Goal: Task Accomplishment & Management: Manage account settings

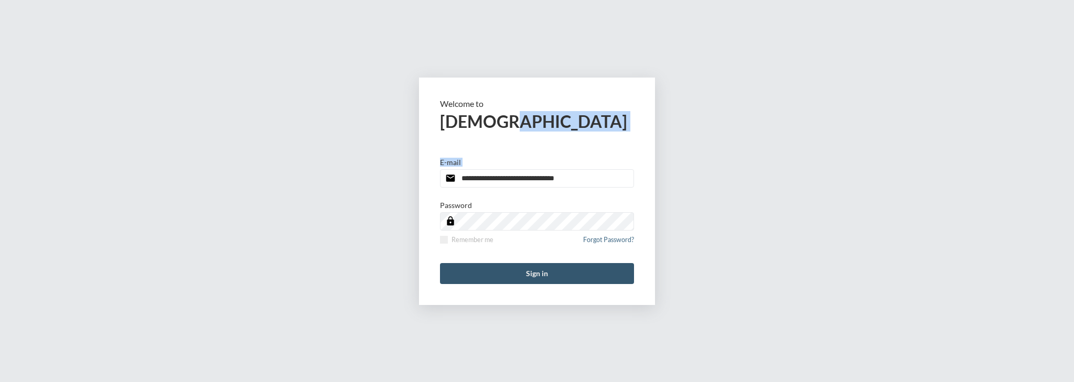
click at [594, 273] on button "Sign in" at bounding box center [537, 273] width 194 height 21
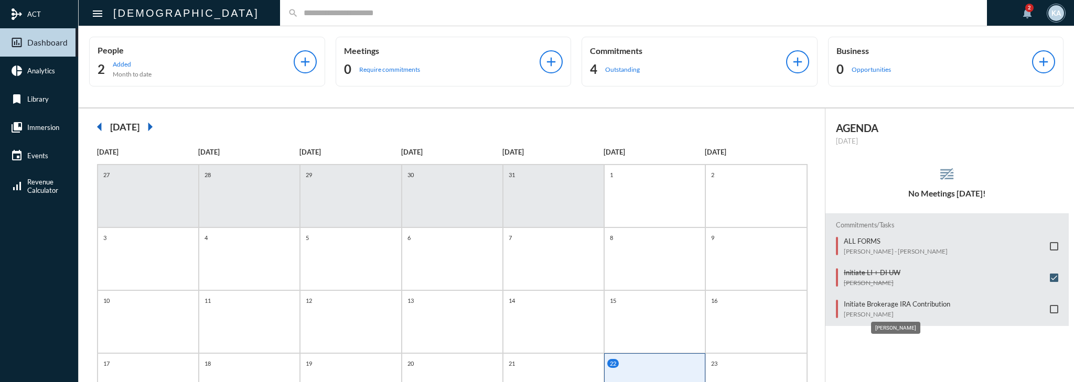
click at [877, 311] on p "[PERSON_NAME]" at bounding box center [897, 315] width 106 height 8
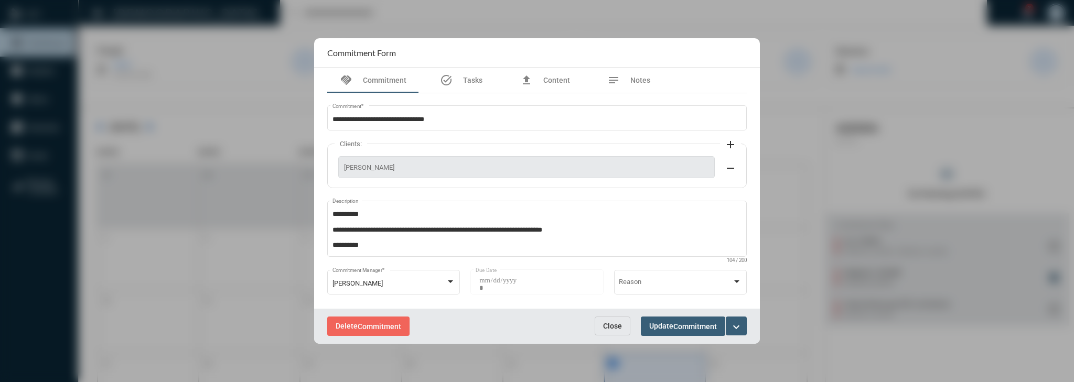
click at [614, 325] on span "Close" at bounding box center [612, 326] width 19 height 8
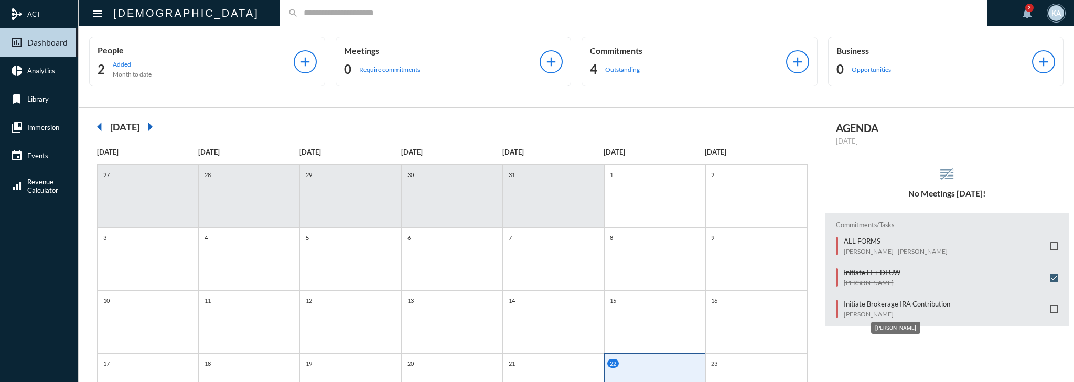
click at [913, 311] on p "[PERSON_NAME]" at bounding box center [897, 315] width 106 height 8
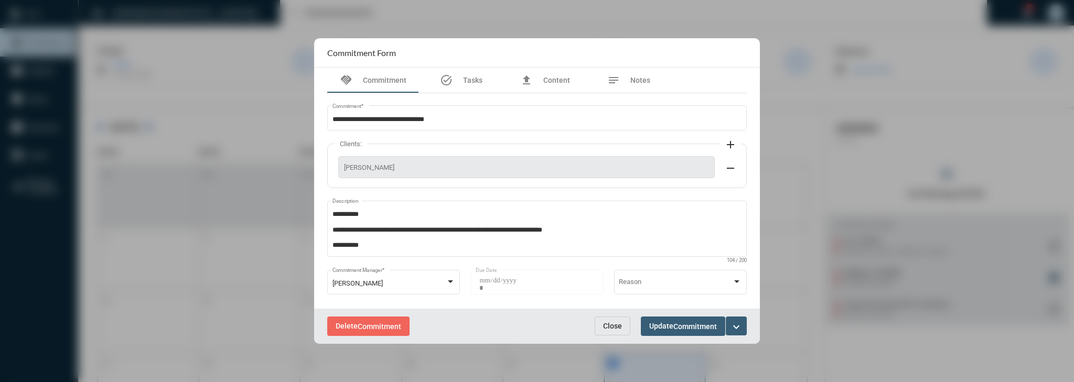
click at [621, 325] on span "Close" at bounding box center [612, 326] width 19 height 8
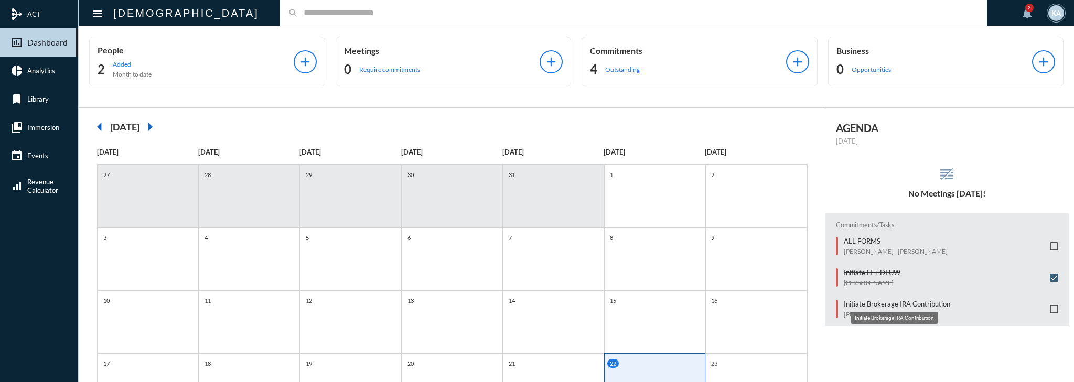
click at [927, 300] on p "Initiate Brokerage IRA Contribution" at bounding box center [897, 304] width 106 height 8
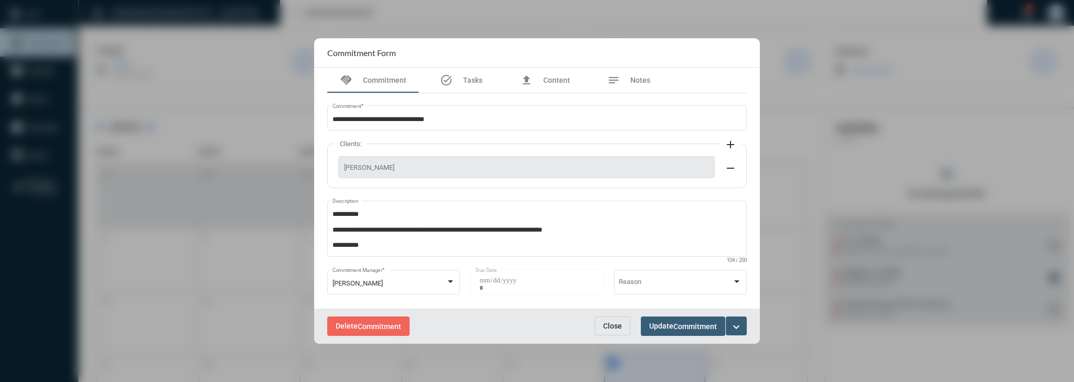
click at [618, 325] on span "Close" at bounding box center [612, 326] width 19 height 8
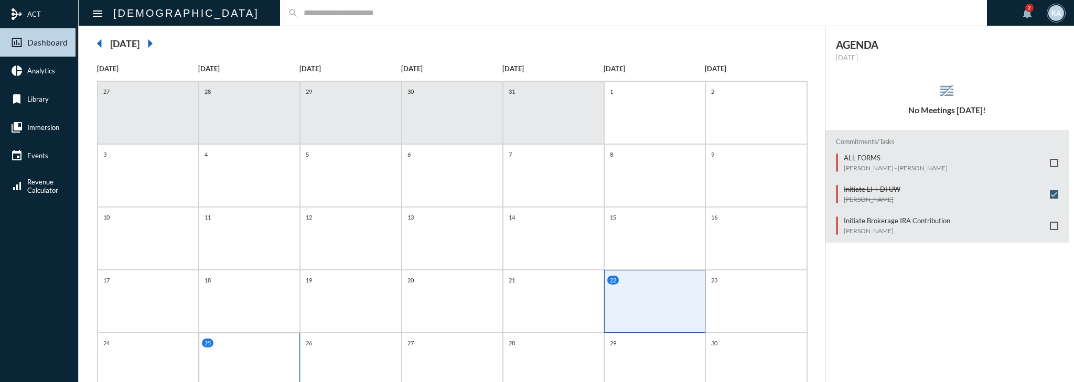
scroll to position [84, 0]
click at [236, 352] on div "25" at bounding box center [249, 364] width 101 height 63
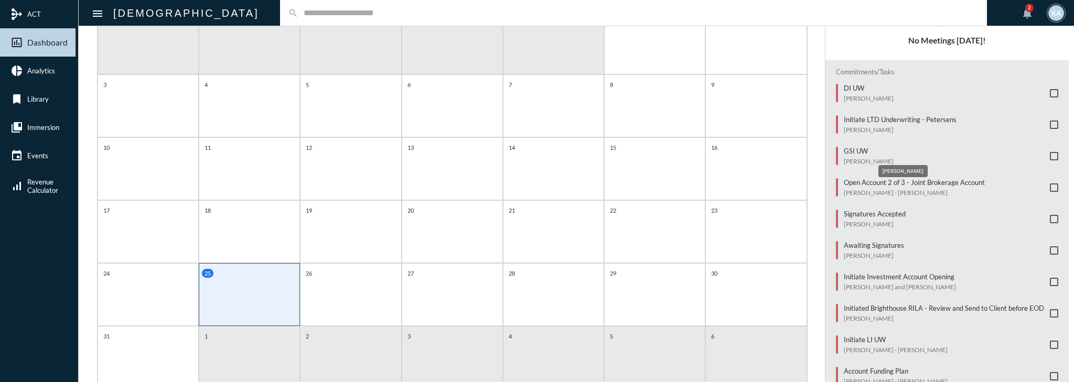
scroll to position [168, 0]
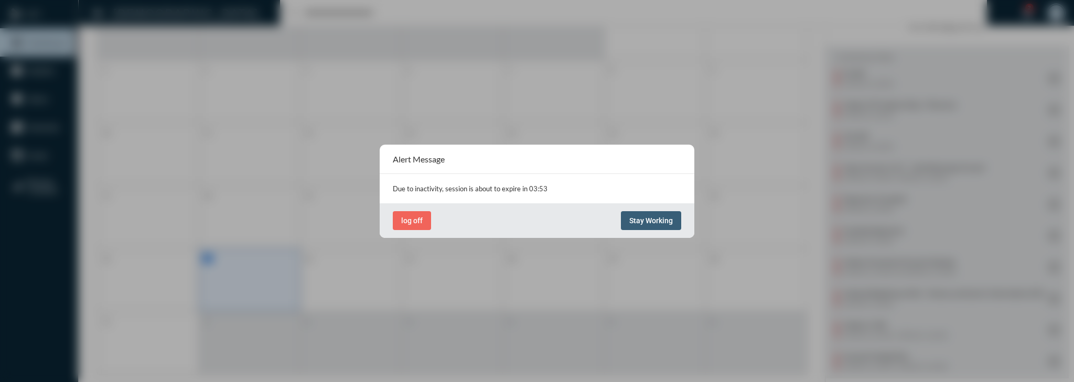
click at [646, 220] on span "Stay Working" at bounding box center [651, 221] width 44 height 8
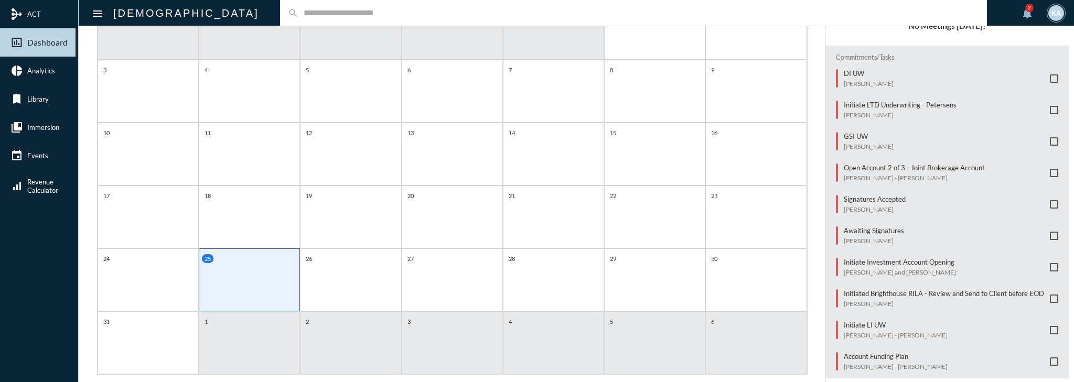
click at [331, 21] on div "search" at bounding box center [633, 13] width 707 height 26
click at [327, 16] on input "text" at bounding box center [638, 12] width 681 height 9
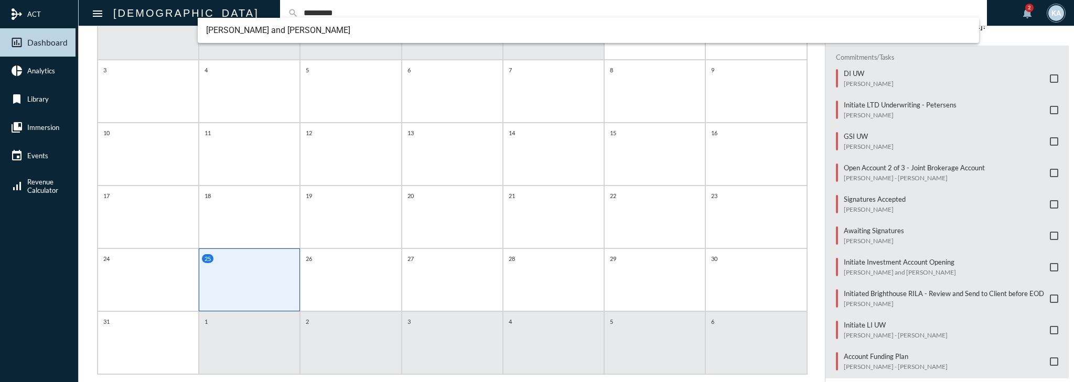
click at [298, 15] on input "*********" at bounding box center [638, 12] width 681 height 9
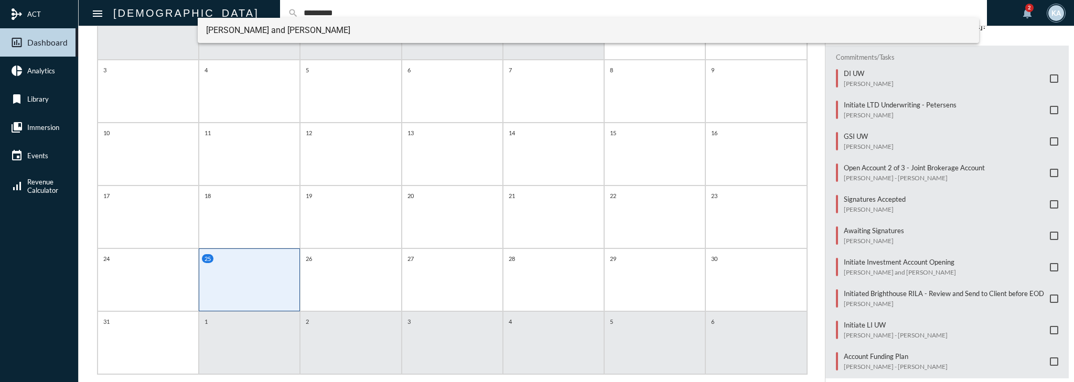
type input "*********"
click at [250, 42] on span "[PERSON_NAME] and [PERSON_NAME]" at bounding box center [588, 30] width 765 height 25
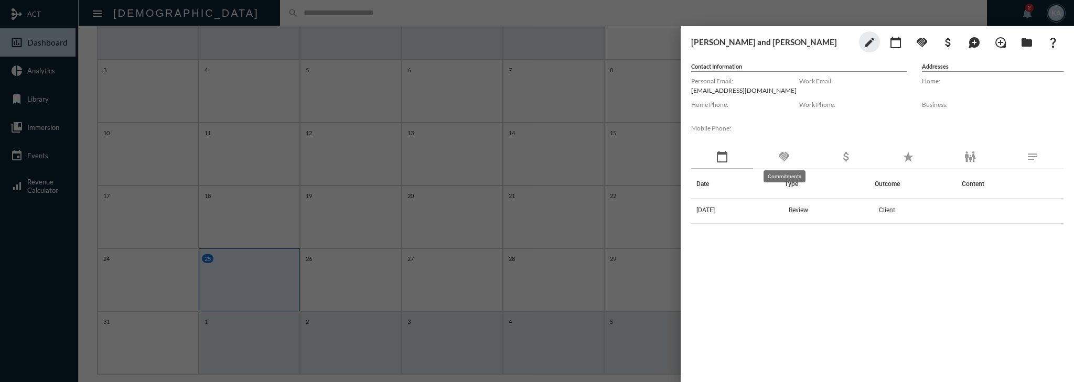
click at [785, 156] on mat-icon "handshake" at bounding box center [784, 157] width 13 height 13
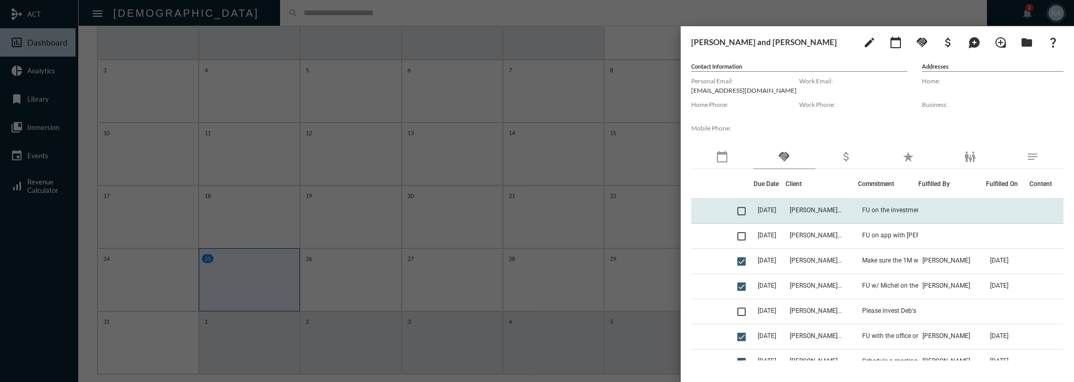
click at [854, 205] on td "[PERSON_NAME] and [PERSON_NAME]" at bounding box center [822, 211] width 73 height 25
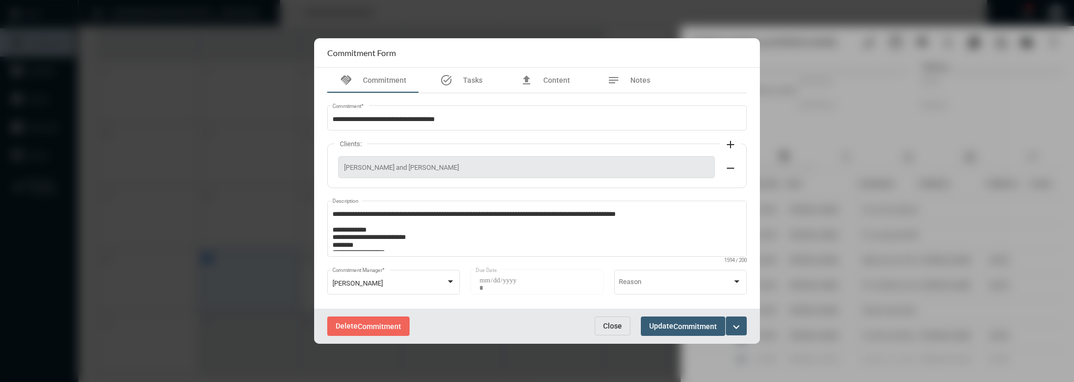
click at [613, 329] on span "Close" at bounding box center [612, 326] width 19 height 8
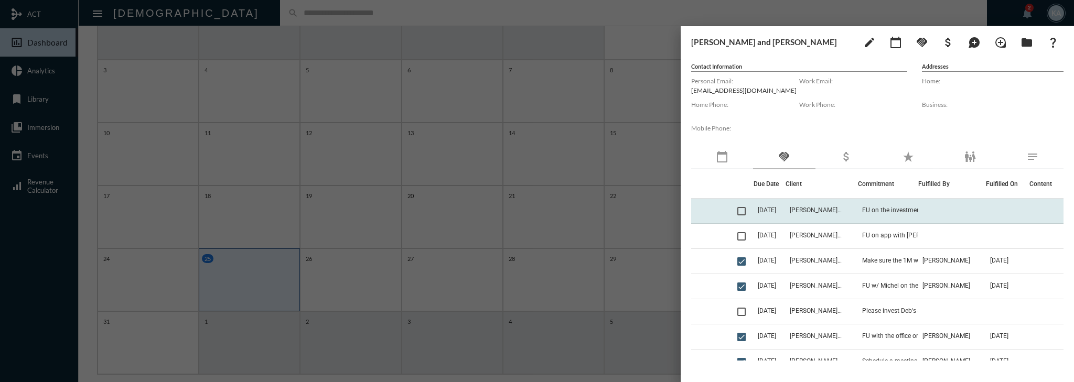
click at [859, 212] on td "[PERSON_NAME] and [PERSON_NAME]" at bounding box center [822, 211] width 73 height 25
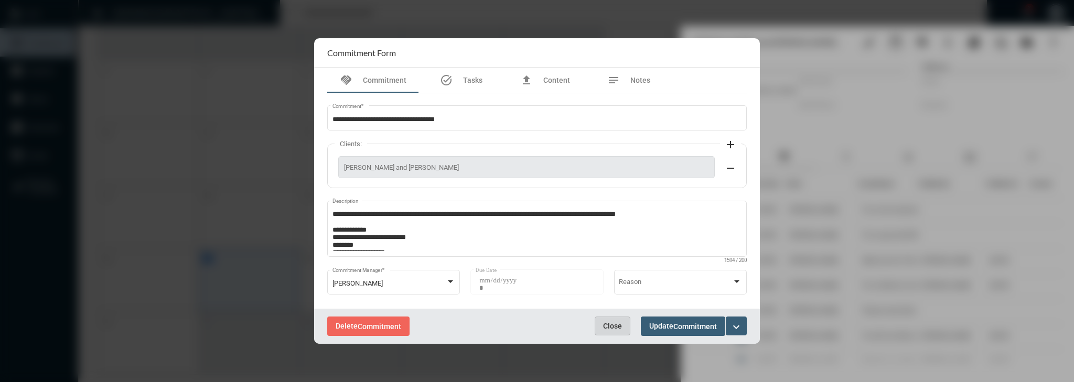
click at [616, 328] on span "Close" at bounding box center [612, 326] width 19 height 8
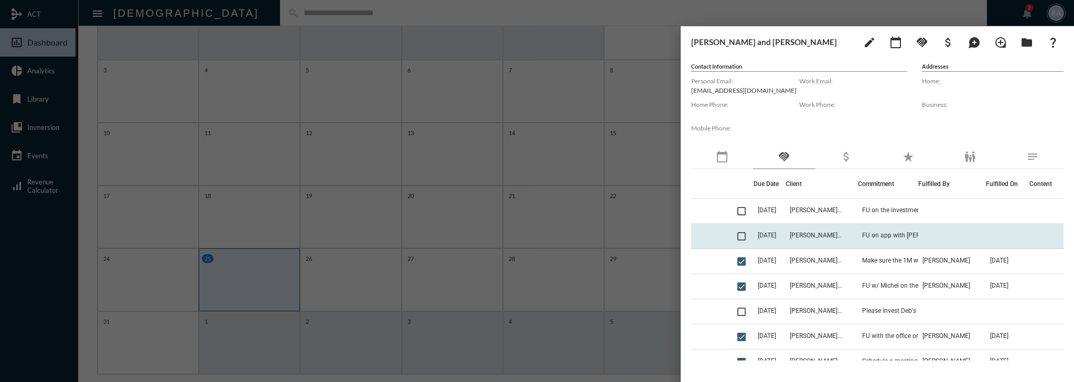
click at [848, 239] on td "[PERSON_NAME] and [PERSON_NAME]" at bounding box center [822, 236] width 73 height 25
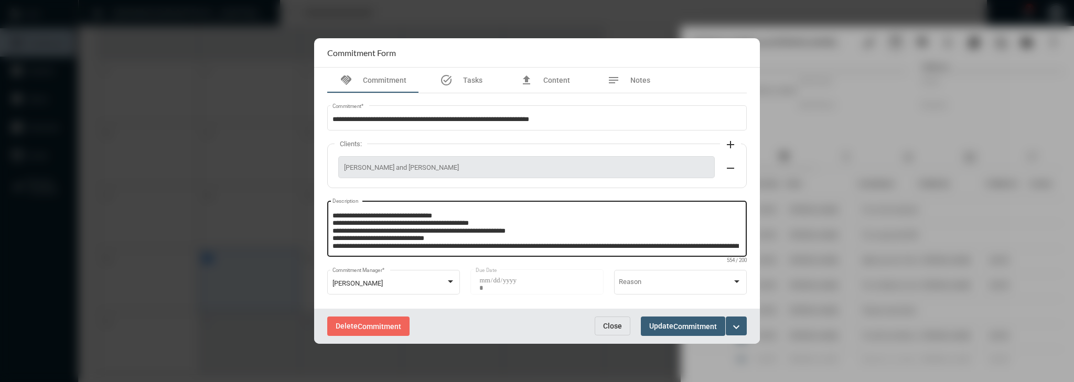
scroll to position [0, 0]
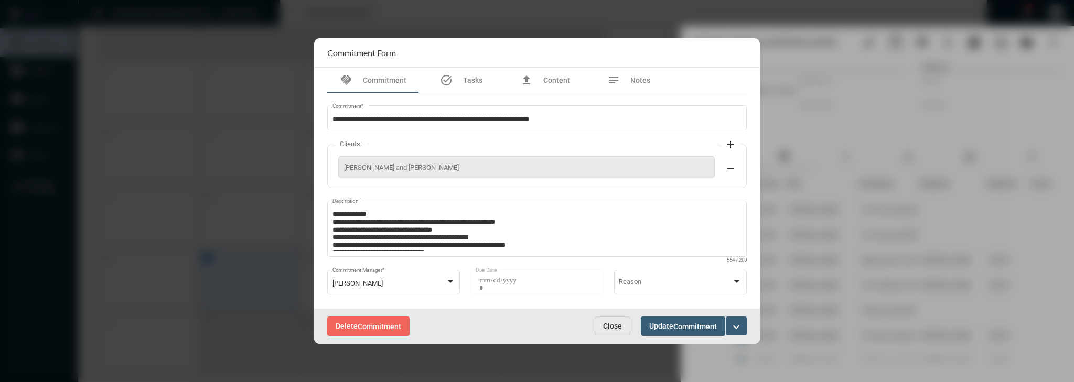
click at [611, 324] on span "Close" at bounding box center [612, 326] width 19 height 8
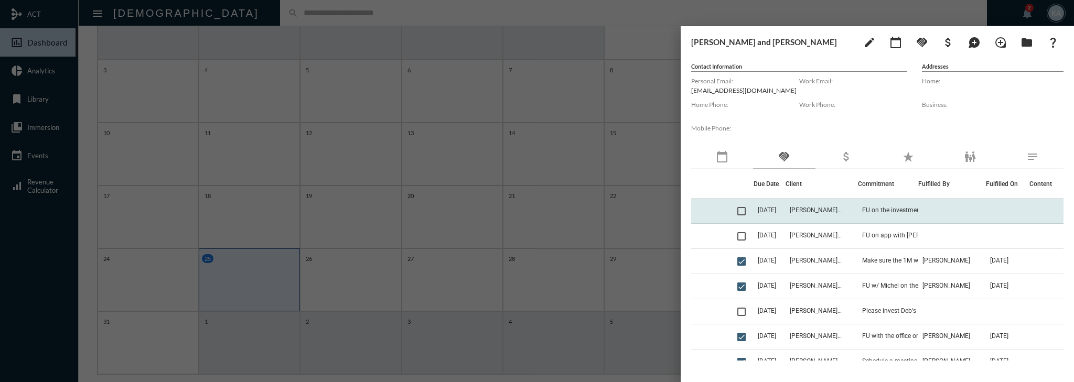
click at [802, 201] on td "[PERSON_NAME] and [PERSON_NAME]" at bounding box center [822, 211] width 73 height 25
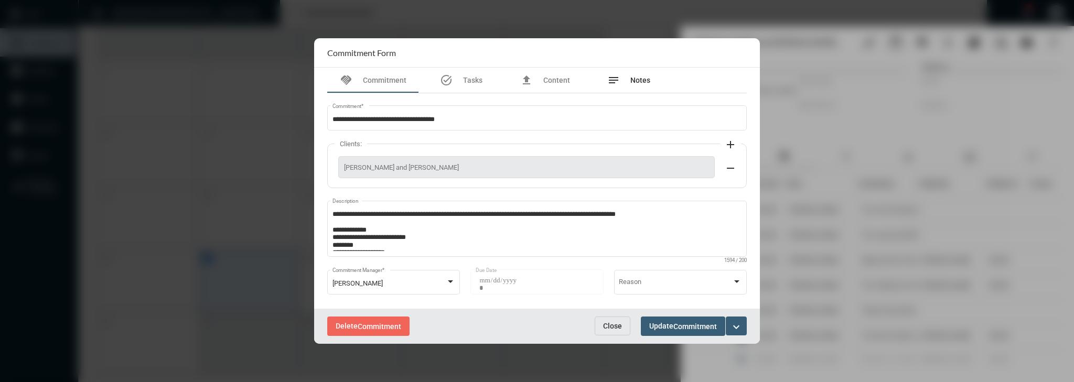
click at [631, 69] on div "notes Notes" at bounding box center [629, 80] width 84 height 25
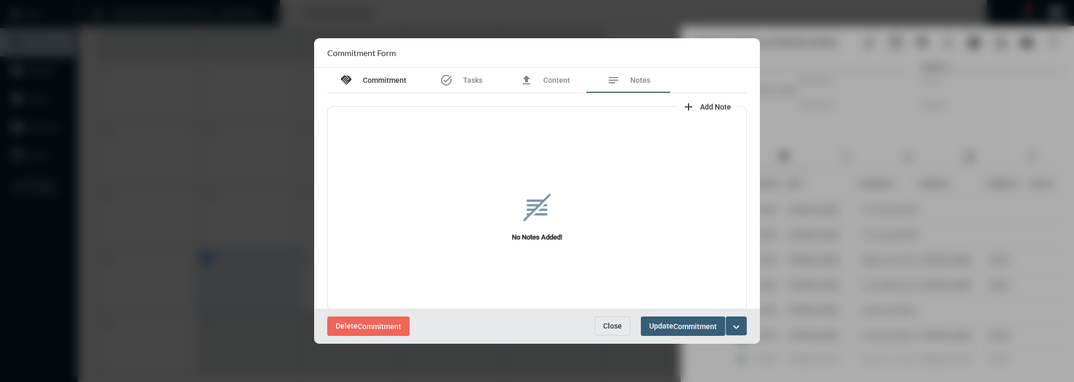
click at [336, 74] on div "handshake Commitment" at bounding box center [373, 80] width 92 height 25
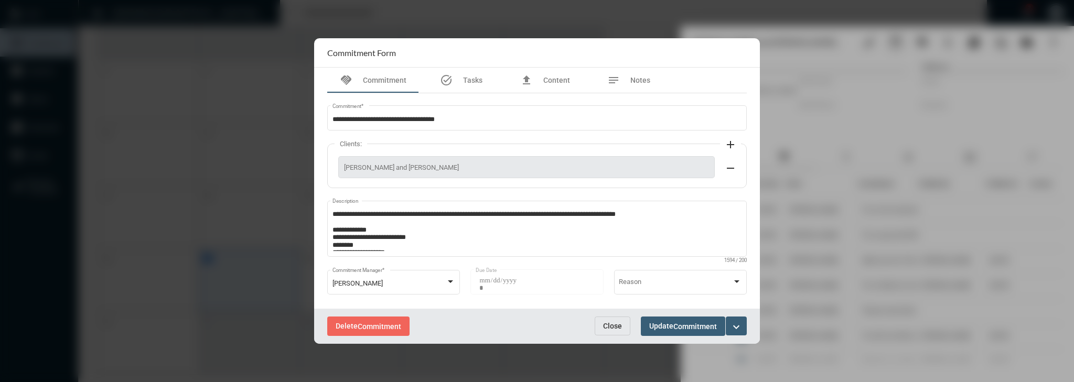
click at [621, 325] on span "Close" at bounding box center [612, 326] width 19 height 8
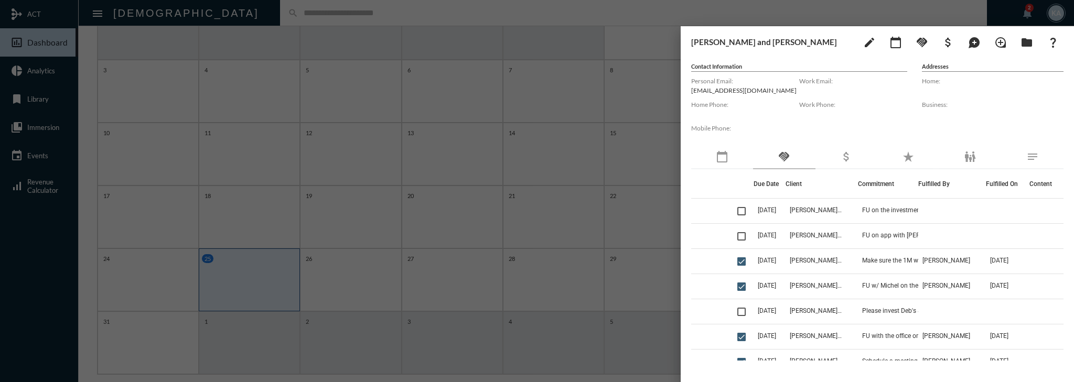
click at [602, 257] on div at bounding box center [537, 191] width 1074 height 382
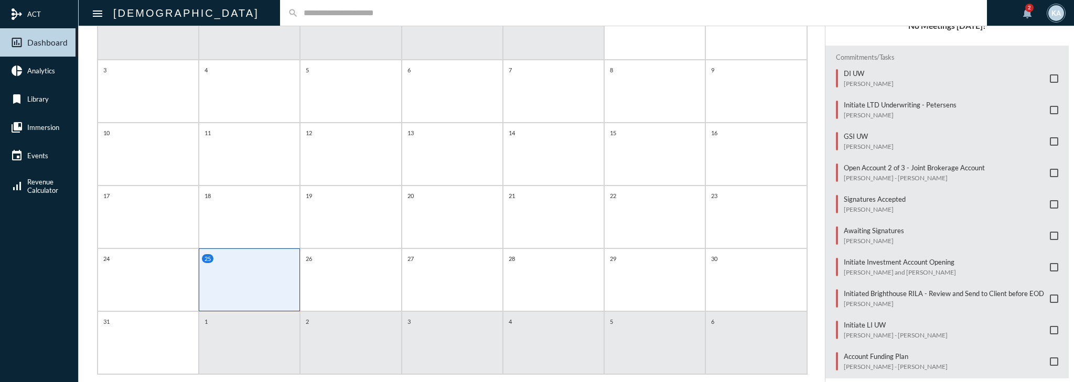
click at [648, 17] on input "text" at bounding box center [638, 12] width 681 height 9
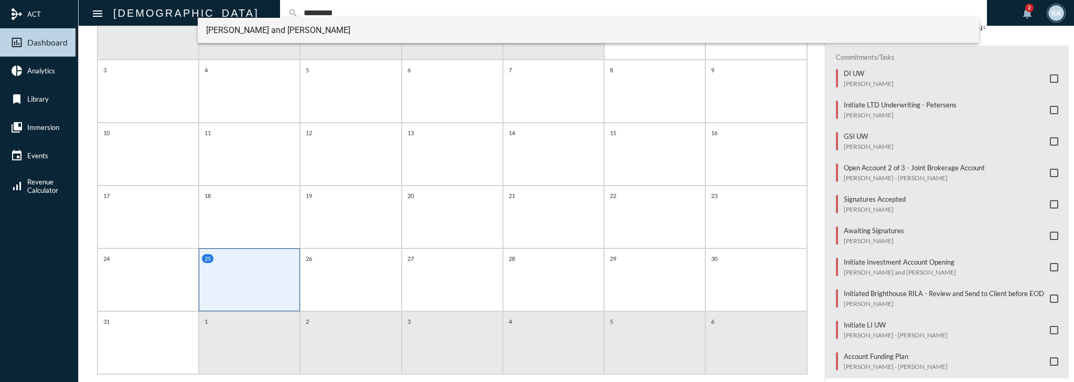
type input "*********"
click at [295, 19] on span "[PERSON_NAME] and [PERSON_NAME]" at bounding box center [588, 30] width 765 height 25
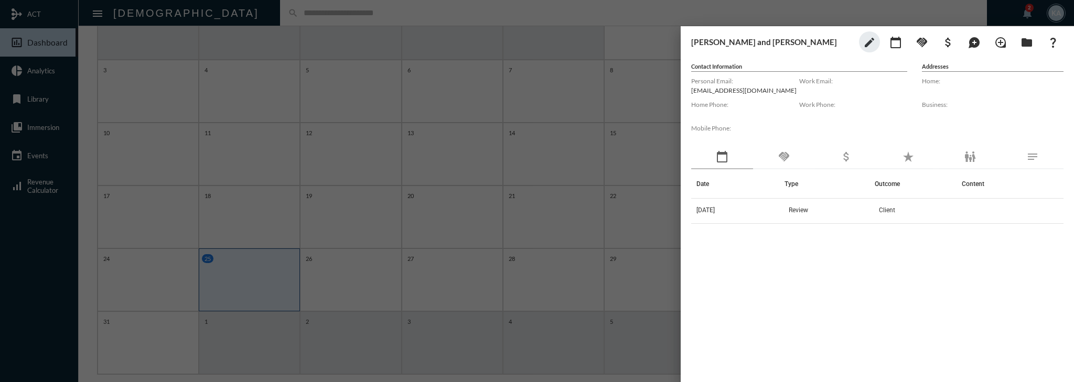
click at [775, 149] on div "handshake" at bounding box center [784, 157] width 62 height 24
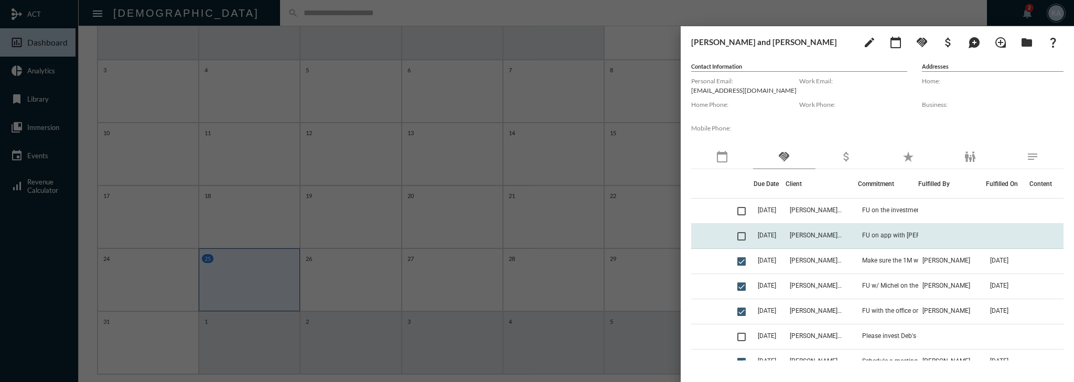
click at [831, 228] on td "[PERSON_NAME] and [PERSON_NAME]" at bounding box center [822, 236] width 73 height 25
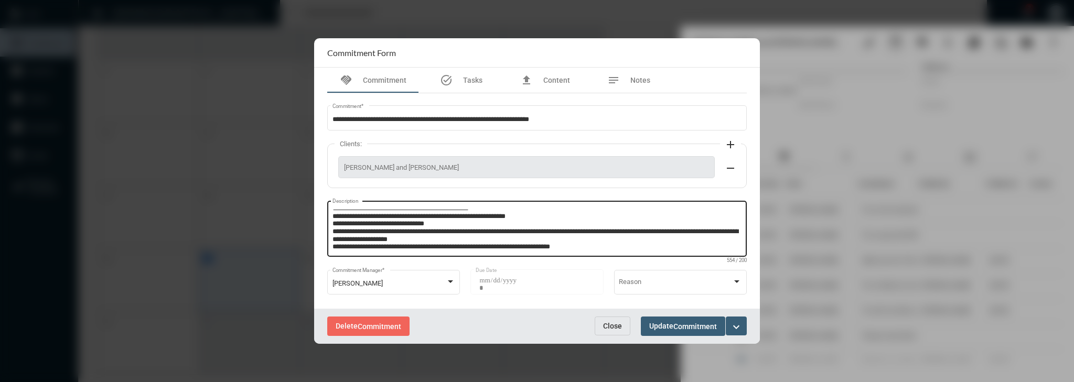
scroll to position [42, 0]
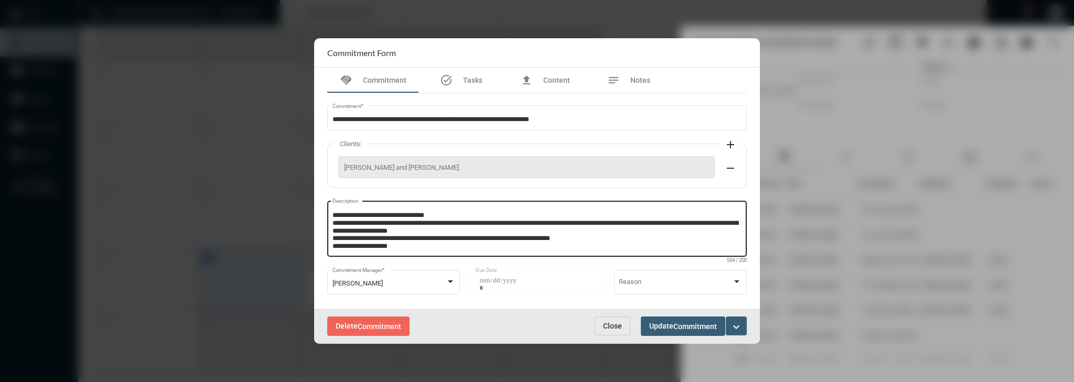
click at [491, 233] on textarea "**********" at bounding box center [536, 230] width 407 height 41
click at [489, 237] on textarea "**********" at bounding box center [536, 230] width 407 height 41
click at [593, 227] on textarea "**********" at bounding box center [536, 230] width 407 height 41
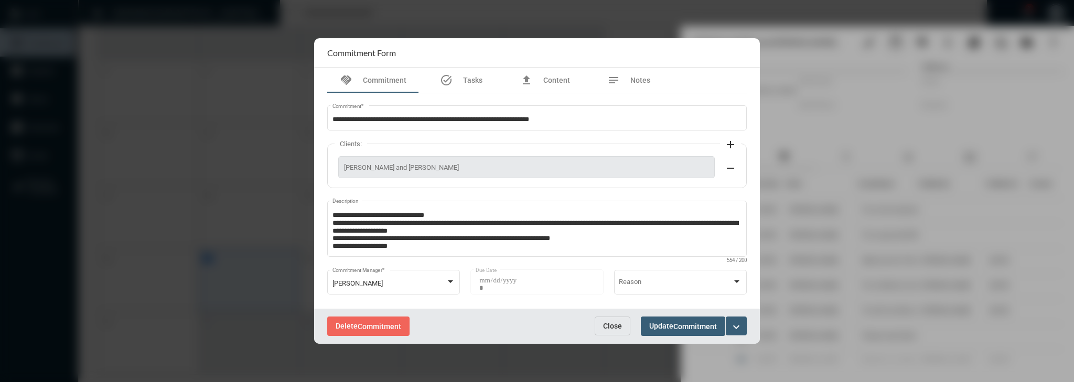
click at [607, 58] on section "Commitment Form" at bounding box center [537, 52] width 446 height 29
click at [399, 55] on section "Commitment Form" at bounding box center [537, 52] width 446 height 29
click at [399, 57] on section "Commitment Form" at bounding box center [537, 52] width 446 height 29
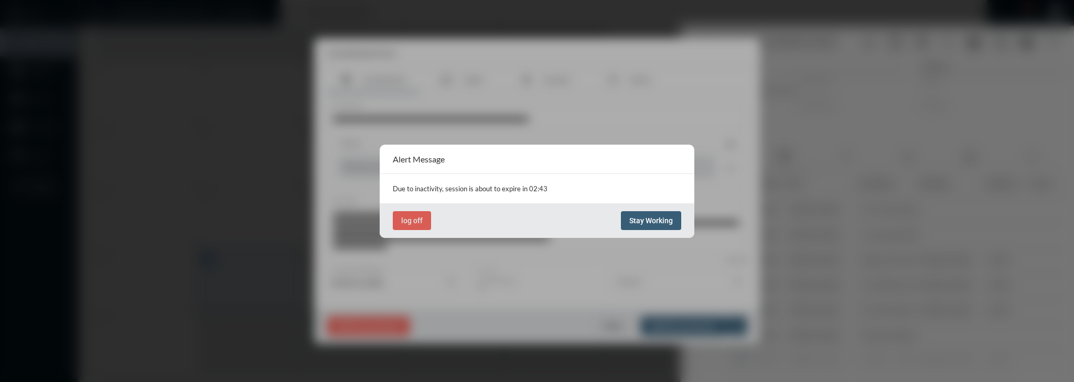
click at [678, 218] on button "Stay Working" at bounding box center [651, 220] width 60 height 19
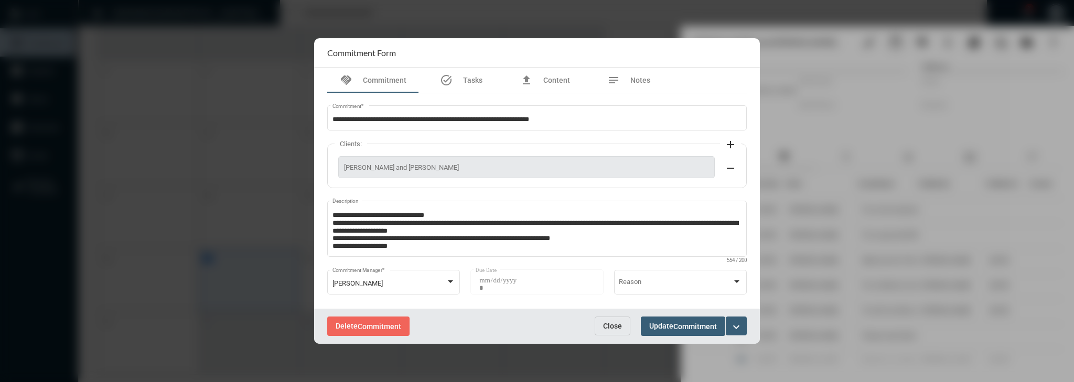
click at [615, 332] on button "Close" at bounding box center [613, 326] width 36 height 19
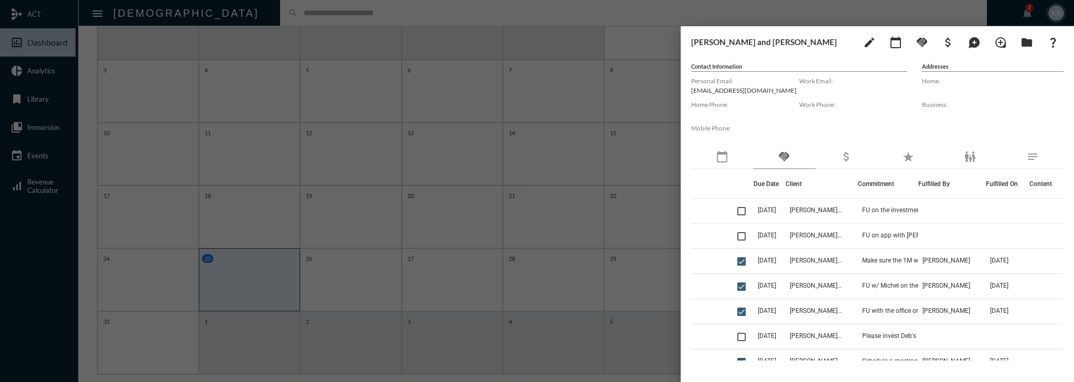
click at [450, 199] on div at bounding box center [537, 191] width 1074 height 382
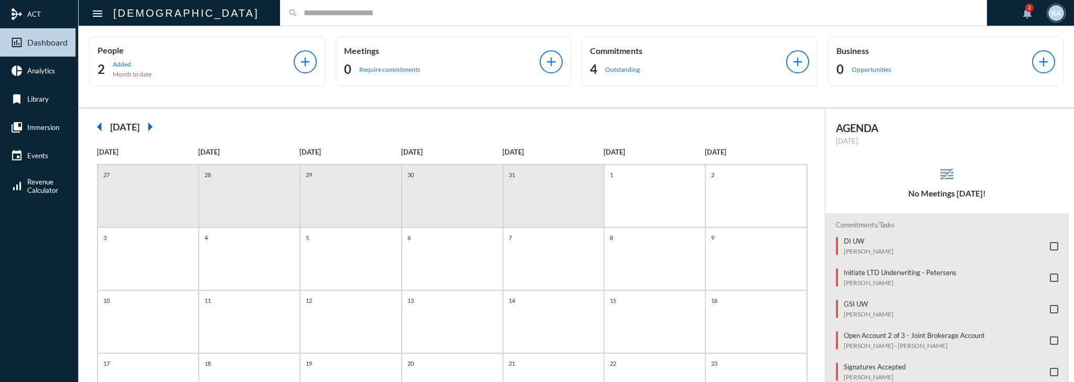
scroll to position [0, 0]
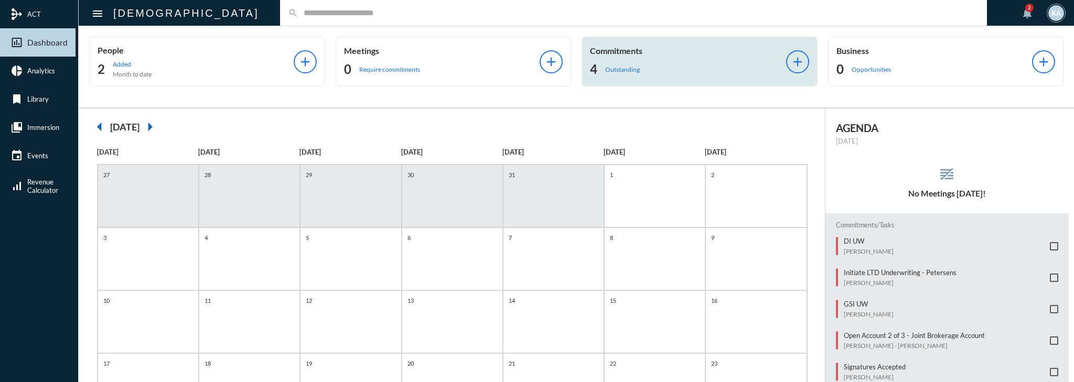
click at [626, 67] on p "Outstanding" at bounding box center [622, 70] width 35 height 8
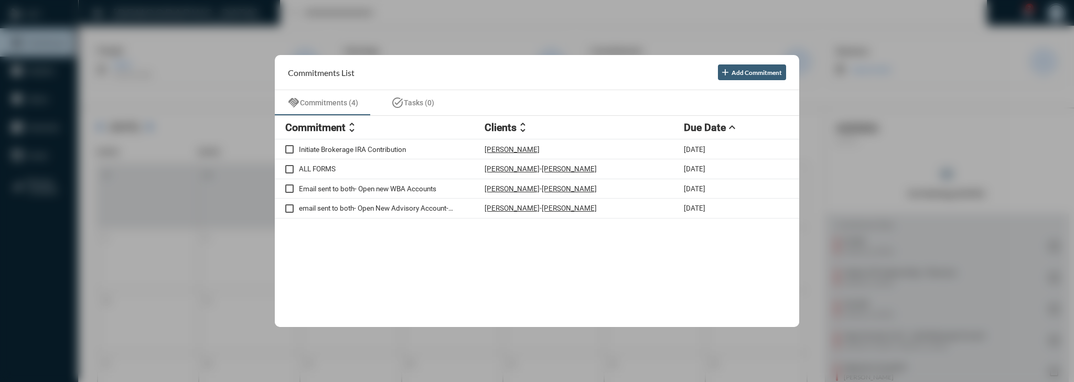
click at [622, 29] on div at bounding box center [537, 191] width 1074 height 382
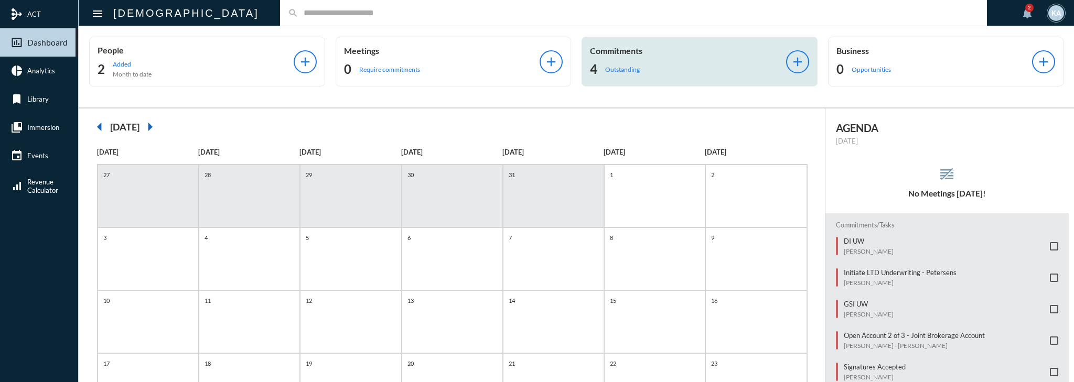
click at [668, 69] on div "4 Outstanding" at bounding box center [688, 69] width 196 height 17
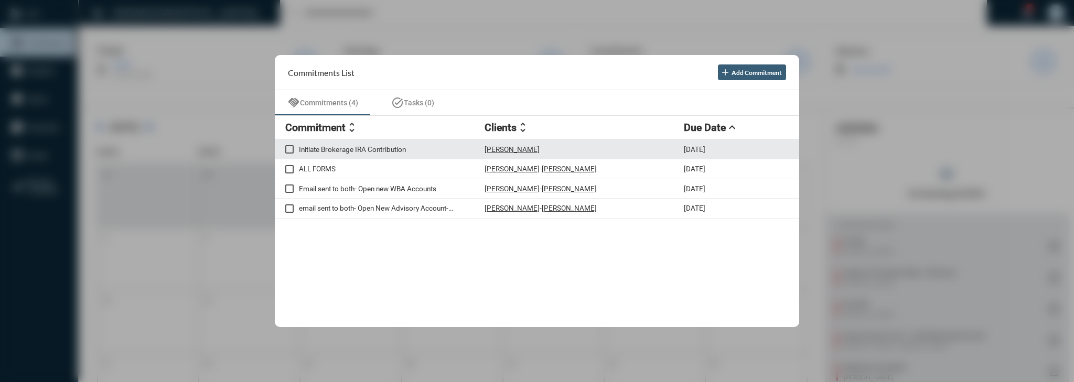
click at [371, 148] on p "Initiate Brokerage IRA Contribution" at bounding box center [392, 149] width 186 height 8
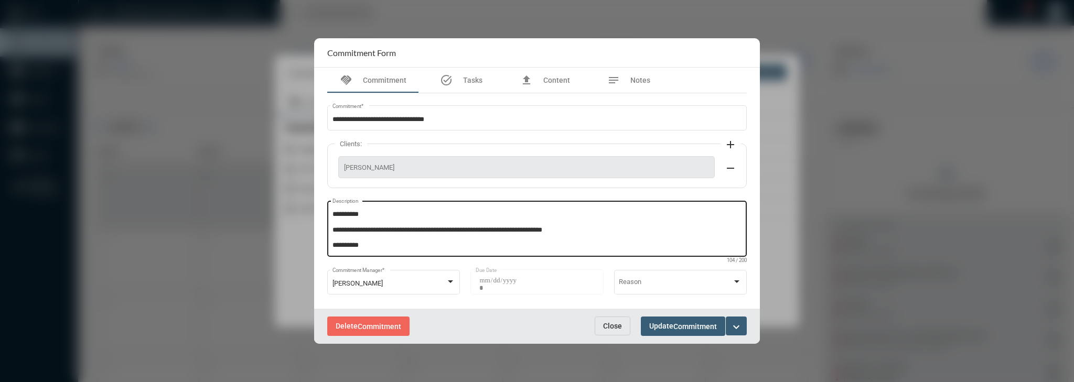
click at [529, 227] on textarea "**********" at bounding box center [538, 230] width 410 height 41
click at [611, 324] on span "Close" at bounding box center [612, 326] width 19 height 8
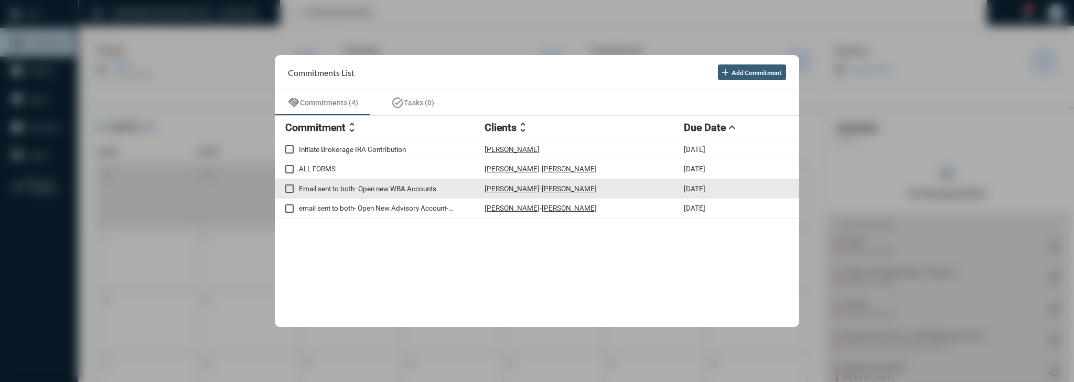
click at [347, 188] on p "Email sent to both- Open new WBA Accounts" at bounding box center [392, 189] width 186 height 8
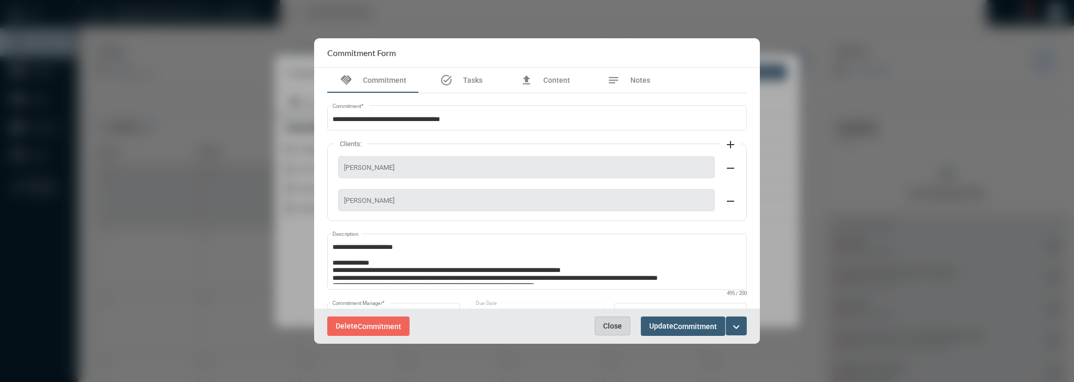
click at [607, 322] on span "Close" at bounding box center [612, 326] width 19 height 8
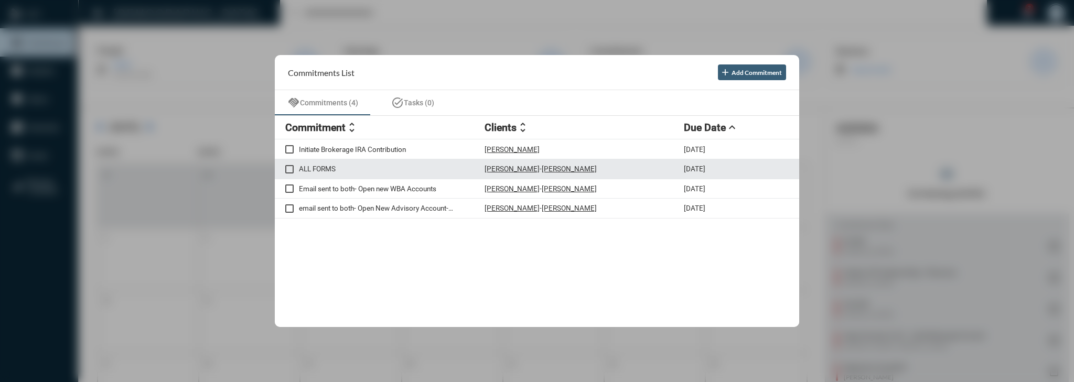
click at [347, 176] on div "ALL FORMS [PERSON_NAME] - [PERSON_NAME] [DATE]" at bounding box center [537, 169] width 524 height 20
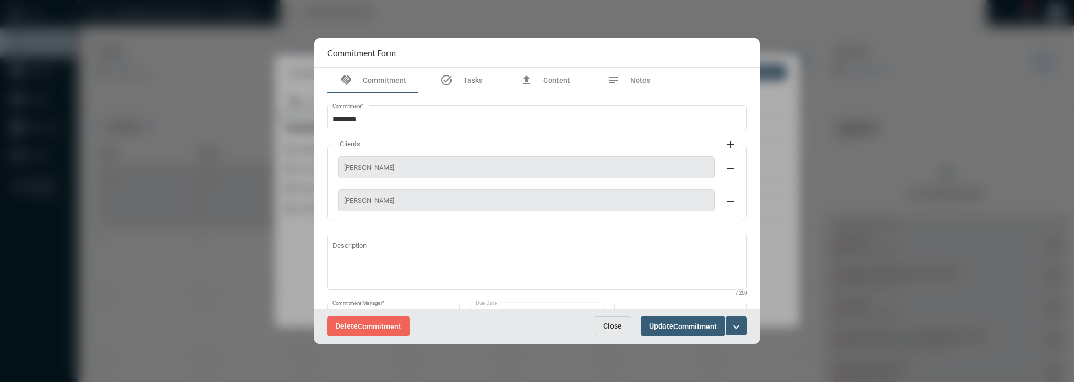
click at [616, 322] on span "Close" at bounding box center [612, 326] width 19 height 8
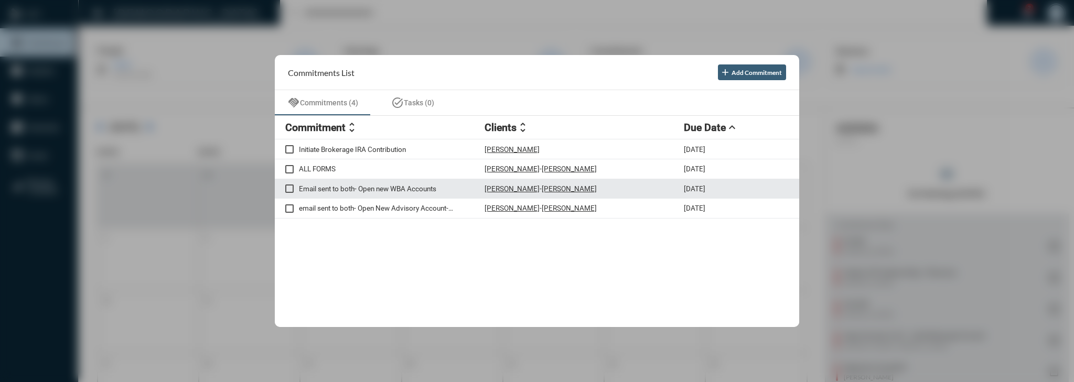
click at [425, 195] on div "Email sent to both- Open new WBA Accounts [PERSON_NAME] - [PERSON_NAME] [DATE]" at bounding box center [537, 189] width 524 height 20
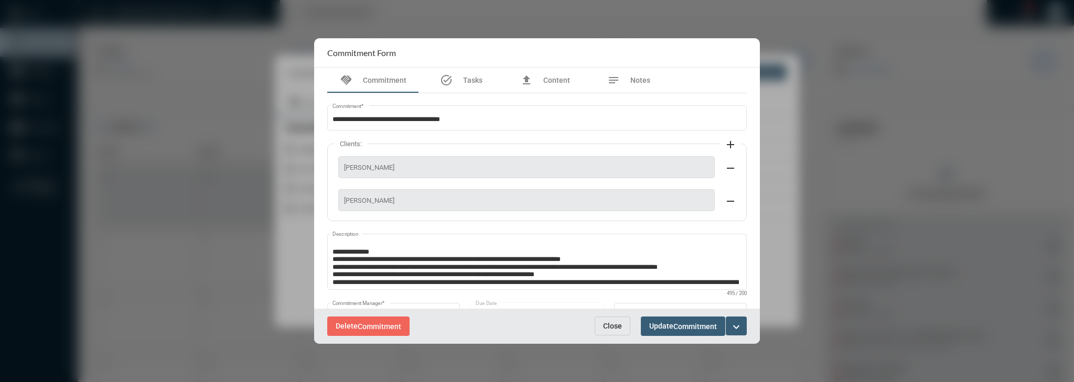
scroll to position [22, 0]
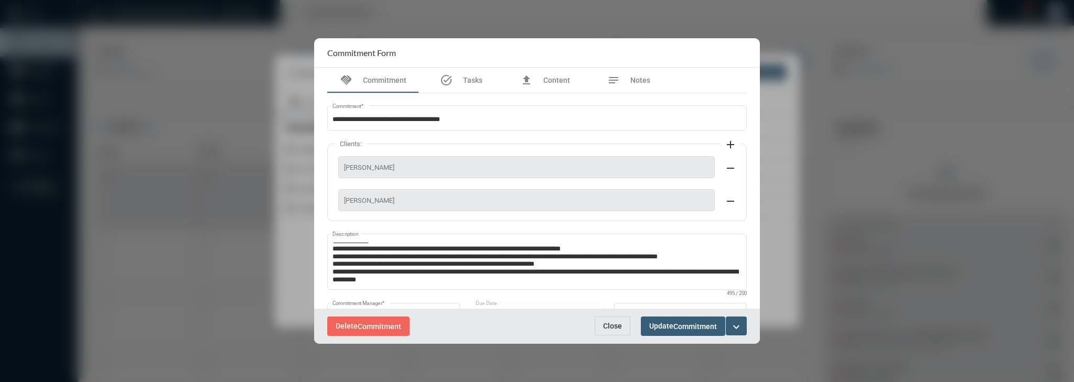
click at [611, 327] on span "Close" at bounding box center [612, 326] width 19 height 8
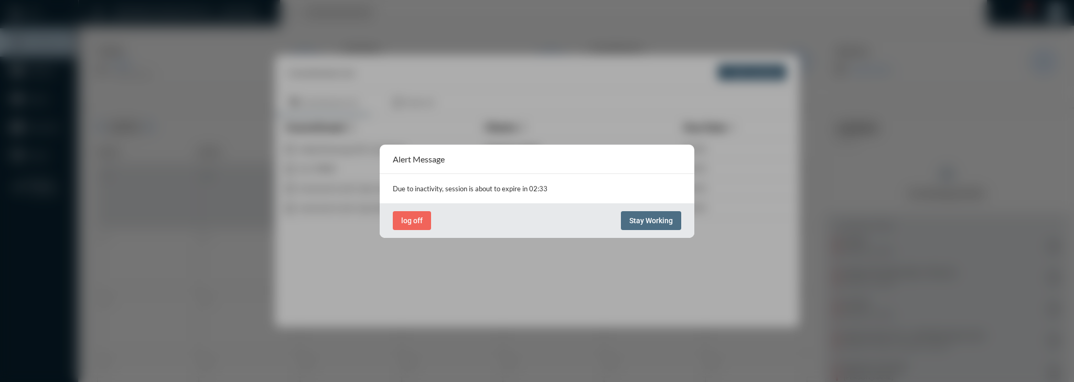
click at [667, 220] on span "Stay Working" at bounding box center [651, 221] width 44 height 8
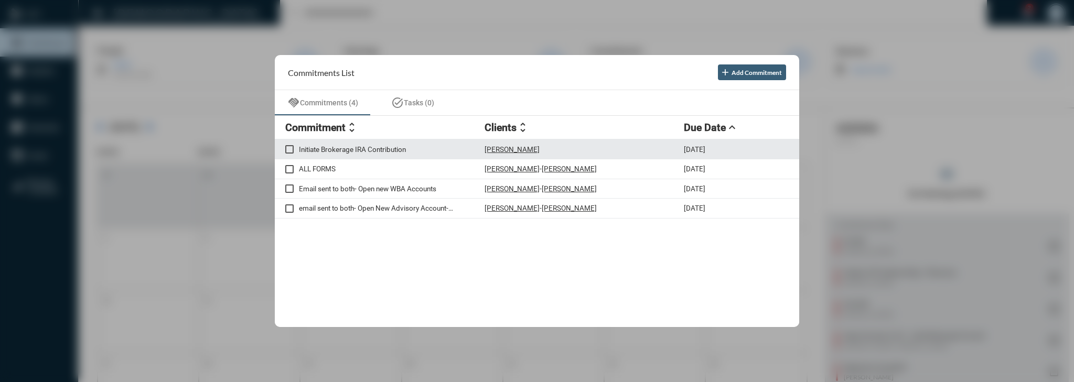
click at [590, 153] on div "[PERSON_NAME]" at bounding box center [584, 149] width 199 height 9
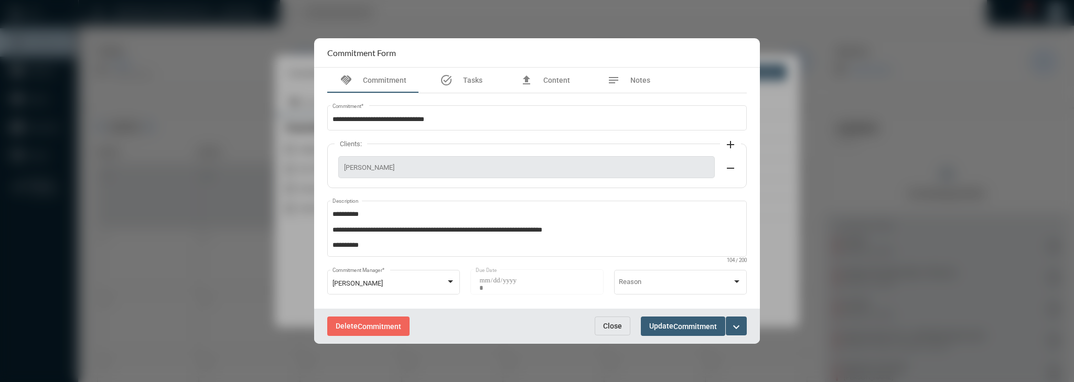
click at [739, 325] on mat-icon "expand_more" at bounding box center [736, 327] width 13 height 13
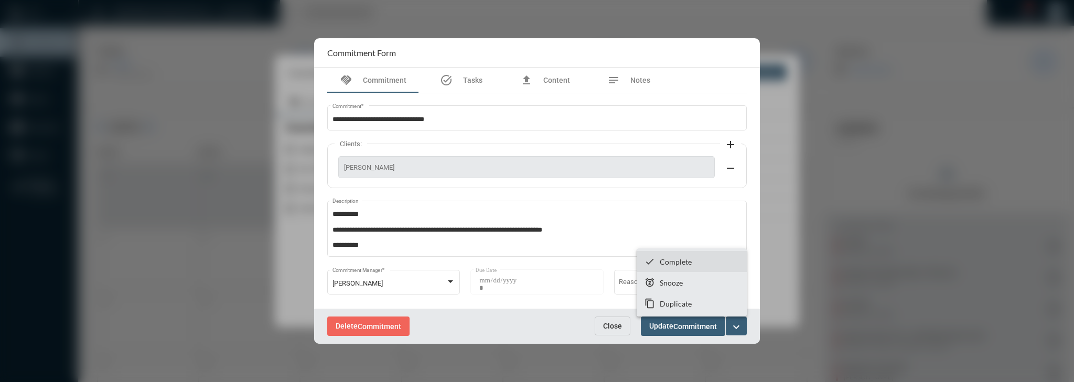
click at [697, 263] on section "checkmark Complete" at bounding box center [692, 261] width 110 height 21
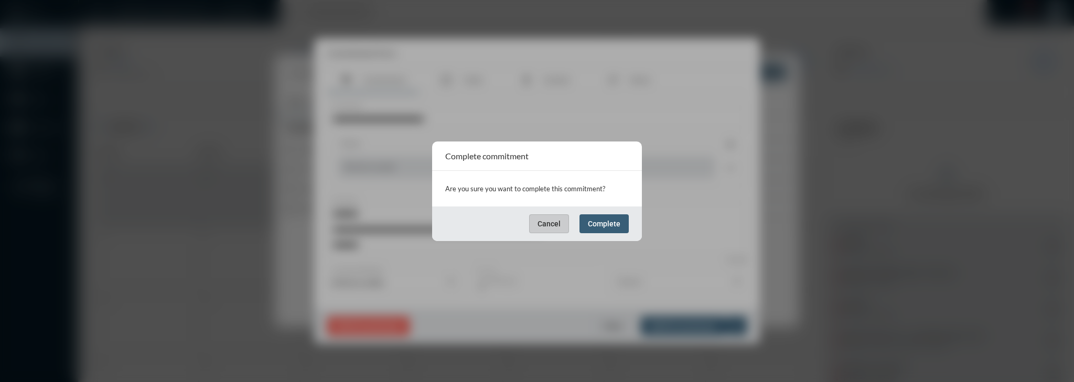
click at [632, 227] on div "Cancel Complete" at bounding box center [537, 224] width 210 height 35
click at [628, 222] on button "Complete" at bounding box center [604, 224] width 49 height 19
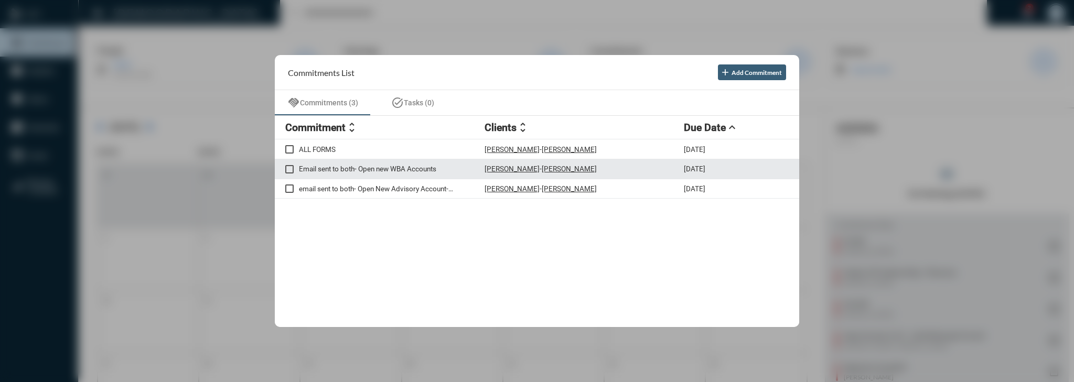
click at [452, 172] on p "Email sent to both- Open new WBA Accounts" at bounding box center [392, 169] width 186 height 8
